Goal: Task Accomplishment & Management: Manage account settings

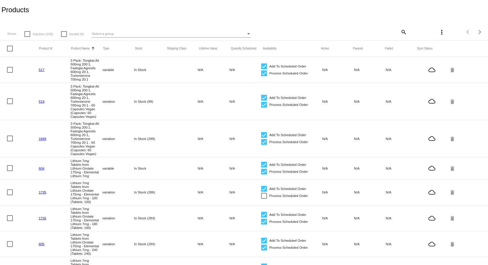
click at [107, 34] on span "Select a group" at bounding box center [103, 34] width 22 height 4
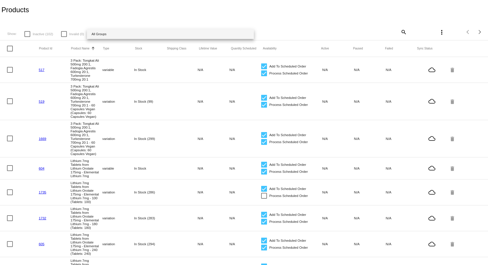
click at [291, 23] on div at bounding box center [244, 132] width 488 height 265
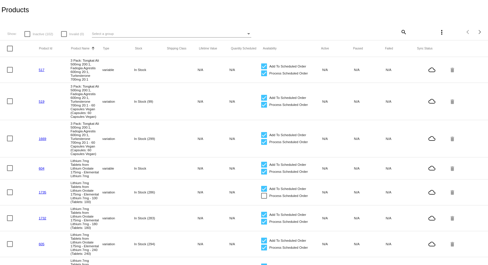
click at [407, 33] on div "more_vert" at bounding box center [427, 32] width 40 height 12
click at [400, 32] on mat-icon "search" at bounding box center [403, 31] width 7 height 9
click at [353, 31] on input "Search" at bounding box center [365, 31] width 81 height 5
paste input "[MEDICAL_DATA] 150mg per Capsule , [MEDICAL_DATA] treatment, [MEDICAL_DATA], EU…"
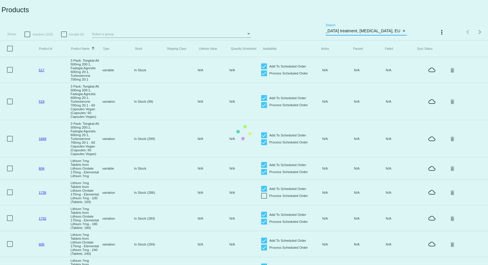
type input "[MEDICAL_DATA] 150mg per Capsule , [MEDICAL_DATA] treatment, [MEDICAL_DATA], EU…"
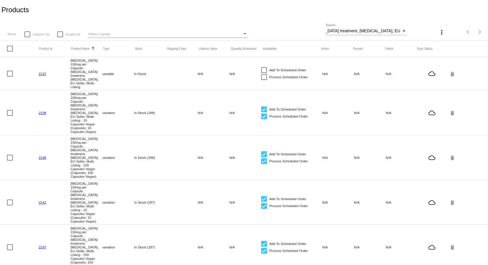
scroll to position [0, 0]
click at [41, 73] on link "2137" at bounding box center [43, 74] width 8 height 4
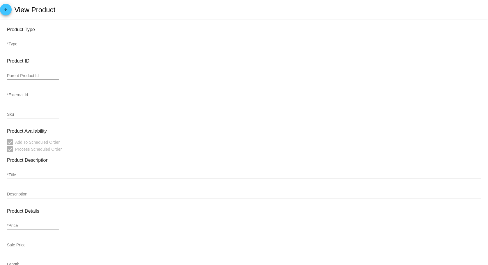
type input "variable"
type input "2137"
checkbox input "false"
type input "[MEDICAL_DATA] 150mg per Capsule , [MEDICAL_DATA] treatment, [MEDICAL_DATA], EU…"
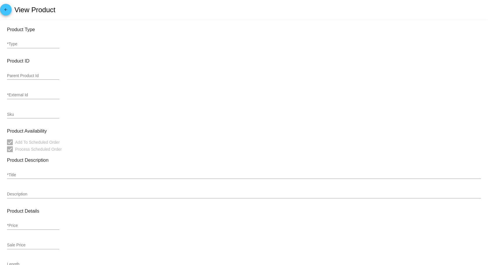
type input "0"
type input "In Stock"
click at [7, 12] on mat-icon "arrow_back" at bounding box center [5, 11] width 7 height 7
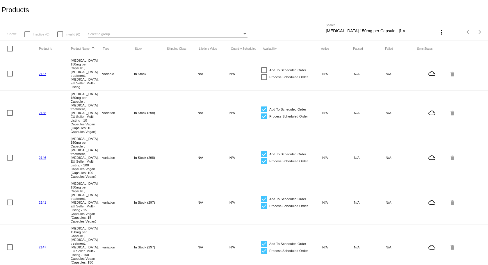
click at [44, 111] on link "2138" at bounding box center [43, 113] width 8 height 4
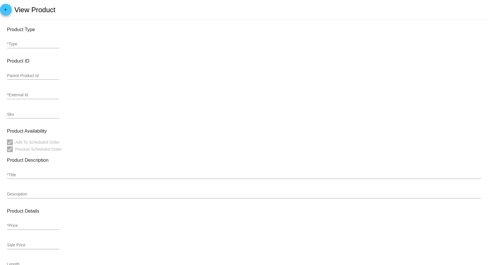
type input "variation"
type input "534565"
type input "2138"
type input "[MEDICAL_DATA] 150mg per Capsule , [MEDICAL_DATA] treatment, [MEDICAL_DATA], EU…"
type input "22.49"
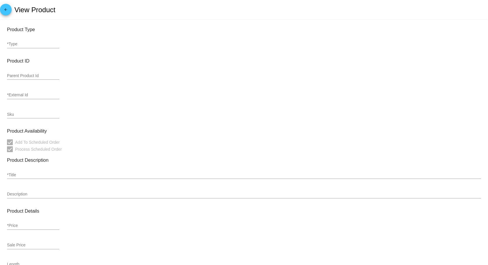
type input "In Stock (298)"
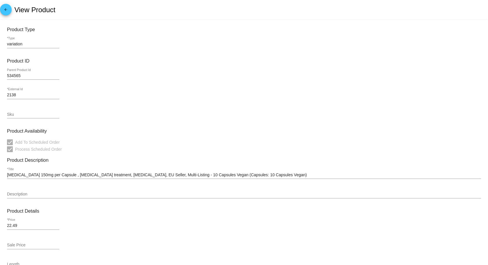
click at [3, 12] on mat-icon "arrow_back" at bounding box center [5, 11] width 7 height 7
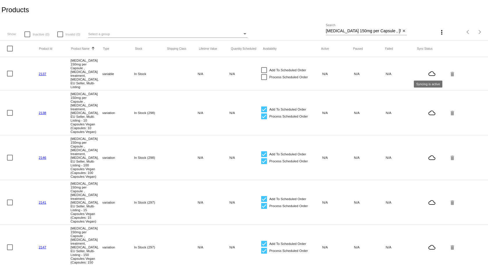
click at [426, 73] on mat-icon "cloud_queue" at bounding box center [431, 73] width 29 height 7
click at [386, 72] on mat-cell "N/A" at bounding box center [401, 73] width 32 height 7
click at [402, 31] on mat-icon "close" at bounding box center [404, 31] width 4 height 5
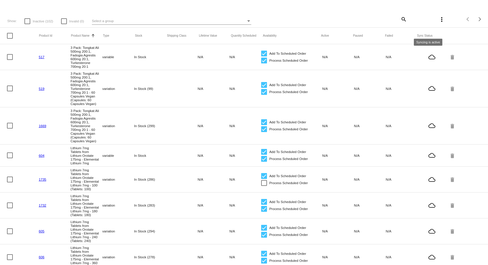
scroll to position [11, 0]
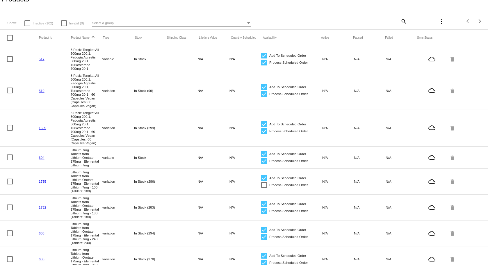
click at [401, 20] on mat-icon "search" at bounding box center [403, 21] width 7 height 9
click at [364, 21] on input "Search" at bounding box center [365, 20] width 81 height 5
type input "[MEDICAL_DATA] 150mg per Capsule , [MEDICAL_DATA] treatment, [MEDICAL_DATA], EU…"
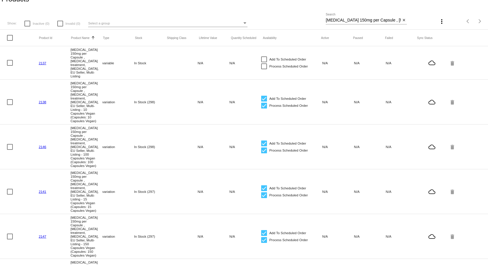
click at [42, 63] on link "2137" at bounding box center [43, 63] width 8 height 4
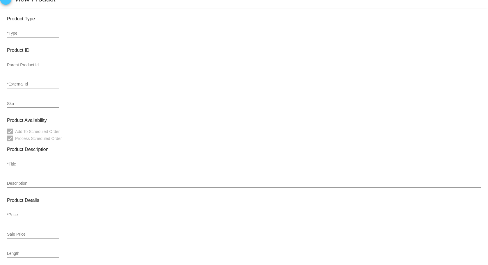
type input "variable"
type input "2137"
checkbox input "false"
type input "[MEDICAL_DATA] 150mg per Capsule , [MEDICAL_DATA] treatment, [MEDICAL_DATA], EU…"
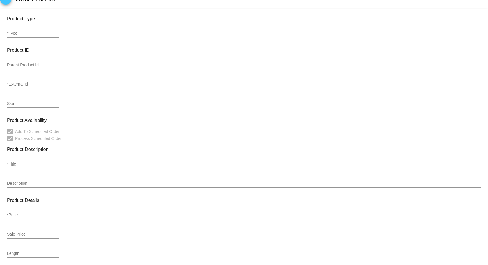
type input "0"
type input "In Stock"
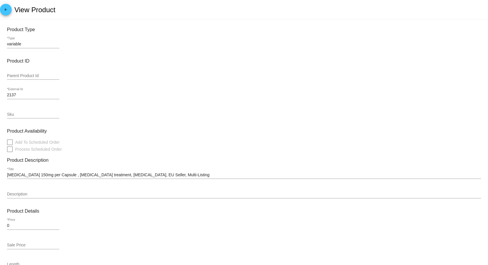
click at [44, 44] on input "variable" at bounding box center [33, 44] width 52 height 5
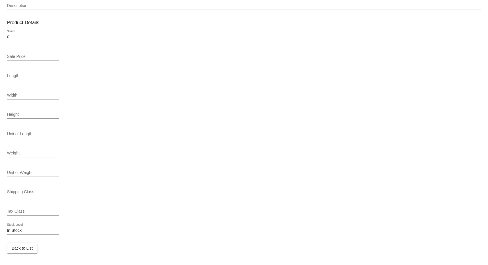
scroll to position [190, 0]
click at [41, 234] on div at bounding box center [33, 234] width 52 height 0
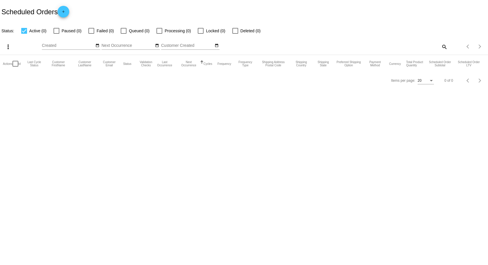
click at [444, 48] on mat-icon "search" at bounding box center [443, 46] width 7 height 9
click at [427, 47] on input "Search" at bounding box center [385, 45] width 121 height 5
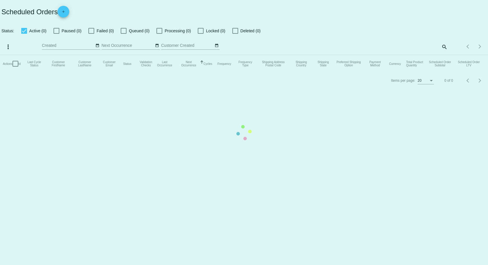
click at [441, 45] on app-dashboard-scheduled-orders "Scheduled Orders add Status: Active (0) Paused (0) Failed (0) Queued (0) Proces…" at bounding box center [244, 44] width 488 height 89
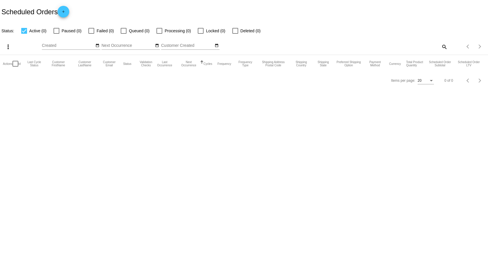
click at [442, 46] on mat-icon "search" at bounding box center [443, 46] width 7 height 9
click at [399, 45] on input "Search" at bounding box center [385, 45] width 121 height 5
type input "[MEDICAL_DATA] 150mg per Capsule , [MEDICAL_DATA] treatment, [MEDICAL_DATA], EU…"
click at [25, 29] on div at bounding box center [24, 31] width 6 height 6
click at [24, 34] on input "Active (0)" at bounding box center [24, 34] width 0 height 0
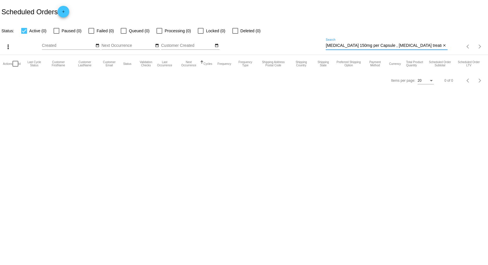
checkbox input "false"
click at [282, 55] on mat-table "Actions Id Last Cycle Status Customer FirstName Customer LastName Customer Emai…" at bounding box center [244, 63] width 488 height 17
click at [371, 46] on input "[MEDICAL_DATA] 150mg per Capsule , [MEDICAL_DATA] treatment, [MEDICAL_DATA], EU…" at bounding box center [382, 45] width 115 height 5
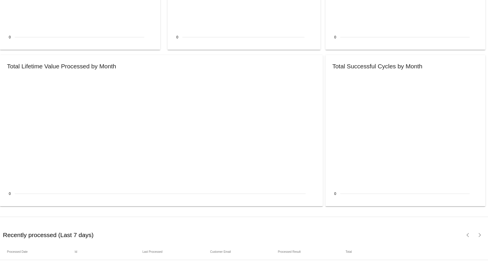
scroll to position [610, 0]
